Goal: Download file/media

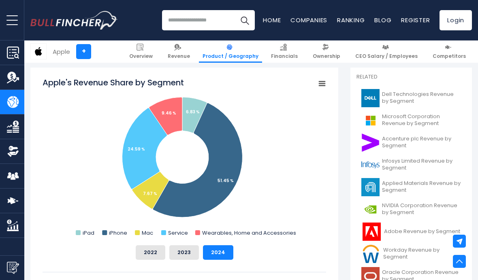
scroll to position [216, 0]
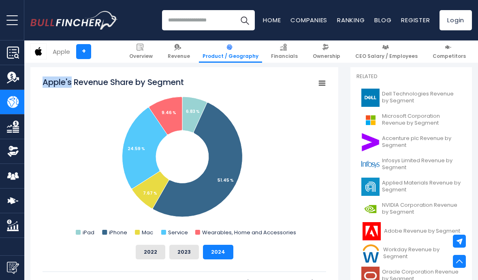
click at [282, 163] on rect "Apple's Revenue Share by Segment" at bounding box center [185, 158] width 284 height 162
click at [329, 79] on div "Apple's Revenue Share by Segment Created with Highcharts 12.1.2 Chart context m…" at bounding box center [184, 202] width 308 height 271
click at [320, 86] on icon "Apple's Revenue Share by Segment" at bounding box center [322, 83] width 6 height 4
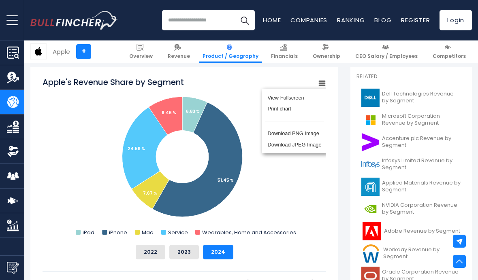
click at [300, 200] on rect "Apple's Revenue Share by Segment" at bounding box center [185, 158] width 284 height 162
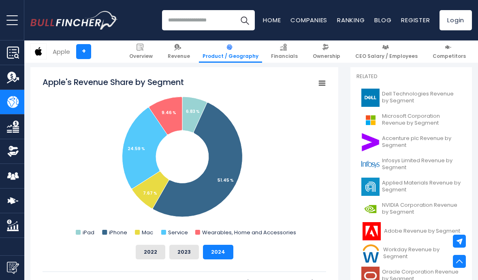
click at [316, 88] on rect "Apple's Revenue Share by Segment" at bounding box center [321, 83] width 11 height 11
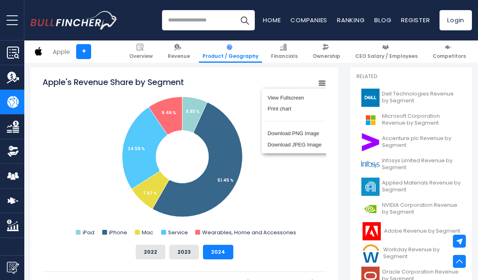
click at [314, 135] on li "Download PNG Image" at bounding box center [294, 133] width 59 height 11
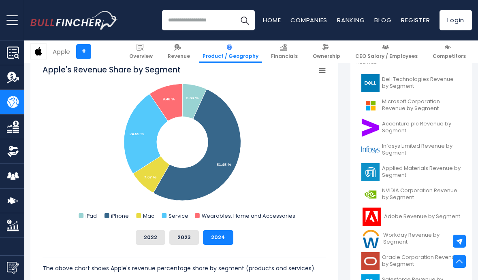
scroll to position [171, 0]
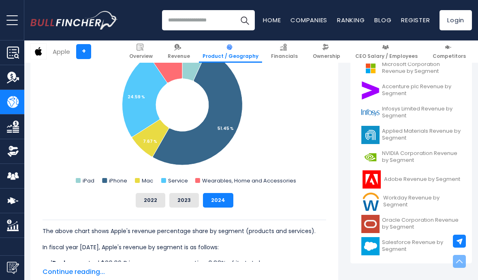
scroll to position [327, 0]
